Goal: Obtain resource: Download file/media

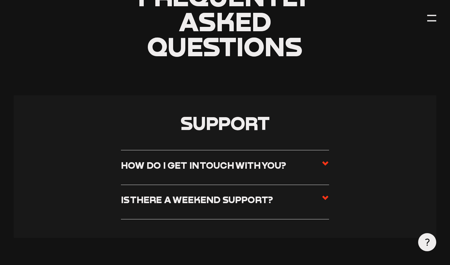
click at [326, 166] on icon at bounding box center [325, 163] width 7 height 7
click at [0, 0] on input "How do I get in touch with you?" at bounding box center [0, 0] width 0 height 0
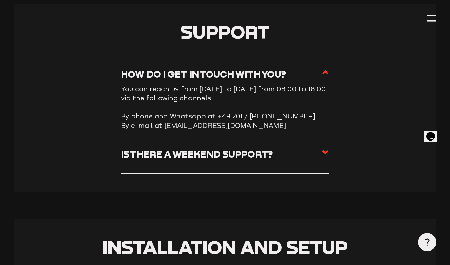
click at [326, 154] on icon at bounding box center [325, 151] width 7 height 7
click at [0, 0] on input "Is there a weekend support?" at bounding box center [0, 0] width 0 height 0
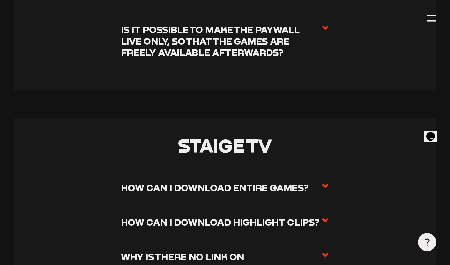
scroll to position [2591, 0]
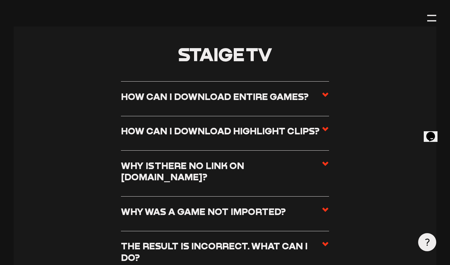
click at [322, 91] on icon at bounding box center [325, 94] width 7 height 7
click at [0, 0] on input "How can I download entire games?" at bounding box center [0, 0] width 0 height 0
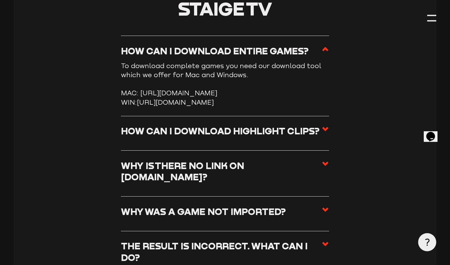
drag, startPoint x: 142, startPoint y: 80, endPoint x: 277, endPoint y: 79, distance: 135.6
click at [277, 88] on li "MAC: [URL][DOMAIN_NAME]" at bounding box center [225, 92] width 208 height 9
copy li "[URL][DOMAIN_NAME]"
click at [203, 88] on li "MAC: [URL][DOMAIN_NAME]" at bounding box center [225, 92] width 208 height 9
drag, startPoint x: 142, startPoint y: 82, endPoint x: 249, endPoint y: 81, distance: 107.5
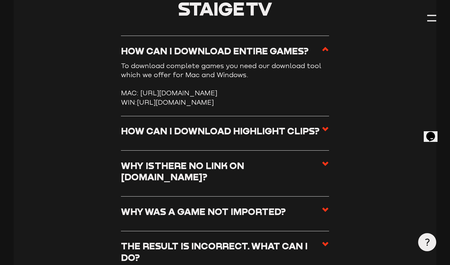
click at [249, 88] on li "MAC: [URL][DOMAIN_NAME]" at bounding box center [225, 92] width 208 height 9
copy li "[URL][DOMAIN_NAME]"
click at [147, 88] on li "MAC: [URL][DOMAIN_NAME]" at bounding box center [225, 92] width 208 height 9
drag, startPoint x: 142, startPoint y: 81, endPoint x: 273, endPoint y: 81, distance: 130.6
click at [273, 88] on li "MAC: [URL][DOMAIN_NAME]" at bounding box center [225, 92] width 208 height 9
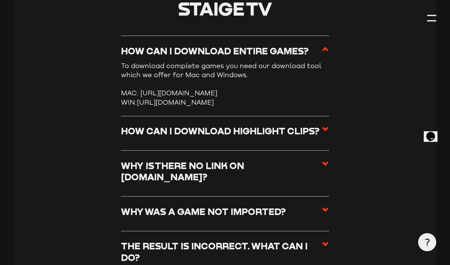
copy li "[URL][DOMAIN_NAME]"
click at [186, 88] on li "MAC: [URL][DOMAIN_NAME]" at bounding box center [225, 92] width 208 height 9
click at [200, 88] on li "MAC: [URL][DOMAIN_NAME]" at bounding box center [225, 92] width 208 height 9
click at [194, 92] on li "MAC: [URL][DOMAIN_NAME]" at bounding box center [225, 92] width 208 height 9
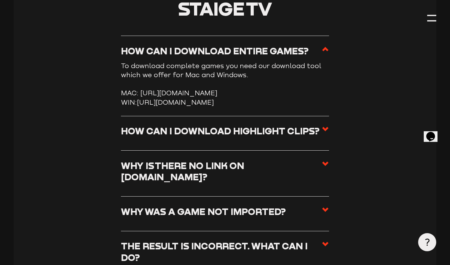
drag, startPoint x: 167, startPoint y: 81, endPoint x: 246, endPoint y: 83, distance: 78.8
click at [246, 88] on li "MAC: [URL][DOMAIN_NAME]" at bounding box center [225, 92] width 208 height 9
click at [232, 98] on li "WIN: [URL][DOMAIN_NAME]" at bounding box center [225, 102] width 208 height 9
drag, startPoint x: 142, startPoint y: 82, endPoint x: 279, endPoint y: 90, distance: 137.4
click at [279, 90] on li "MAC: [URL][DOMAIN_NAME]" at bounding box center [225, 92] width 208 height 9
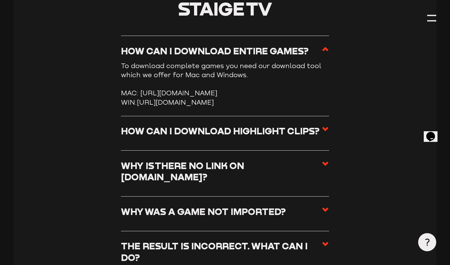
copy li "[URL][DOMAIN_NAME]"
click at [294, 88] on li "MAC: [URL][DOMAIN_NAME]" at bounding box center [225, 92] width 208 height 9
drag, startPoint x: 278, startPoint y: 91, endPoint x: 141, endPoint y: 82, distance: 137.8
click at [141, 88] on li "MAC: [URL][DOMAIN_NAME]" at bounding box center [225, 92] width 208 height 9
copy li "[URL][DOMAIN_NAME]"
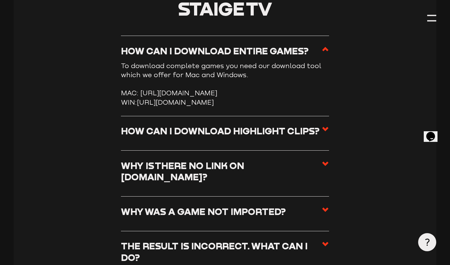
drag, startPoint x: 138, startPoint y: 100, endPoint x: 275, endPoint y: 110, distance: 137.5
click at [275, 107] on li "WIN: [URL][DOMAIN_NAME]" at bounding box center [225, 102] width 208 height 9
copy li "[URL][DOMAIN_NAME]"
